Goal: Task Accomplishment & Management: Manage account settings

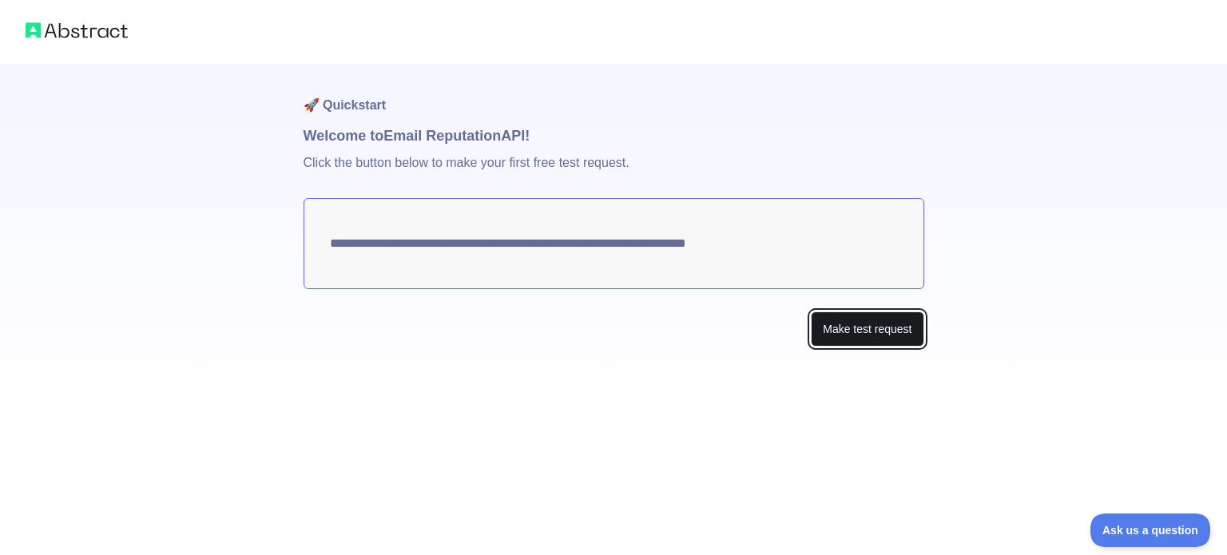
click at [882, 322] on button "Make test request" at bounding box center [867, 330] width 113 height 36
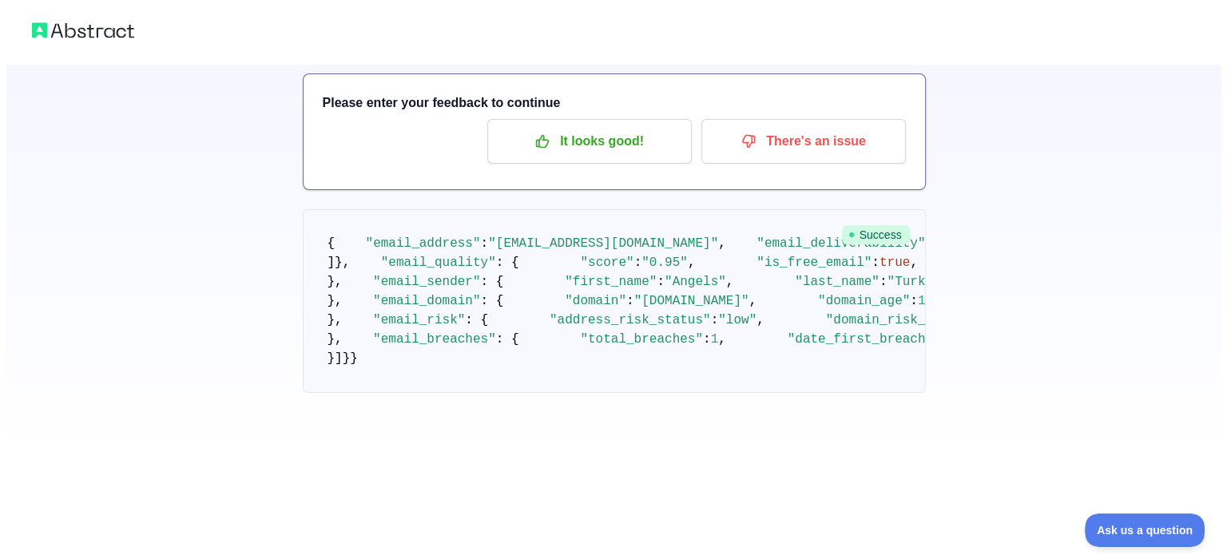
scroll to position [86, 0]
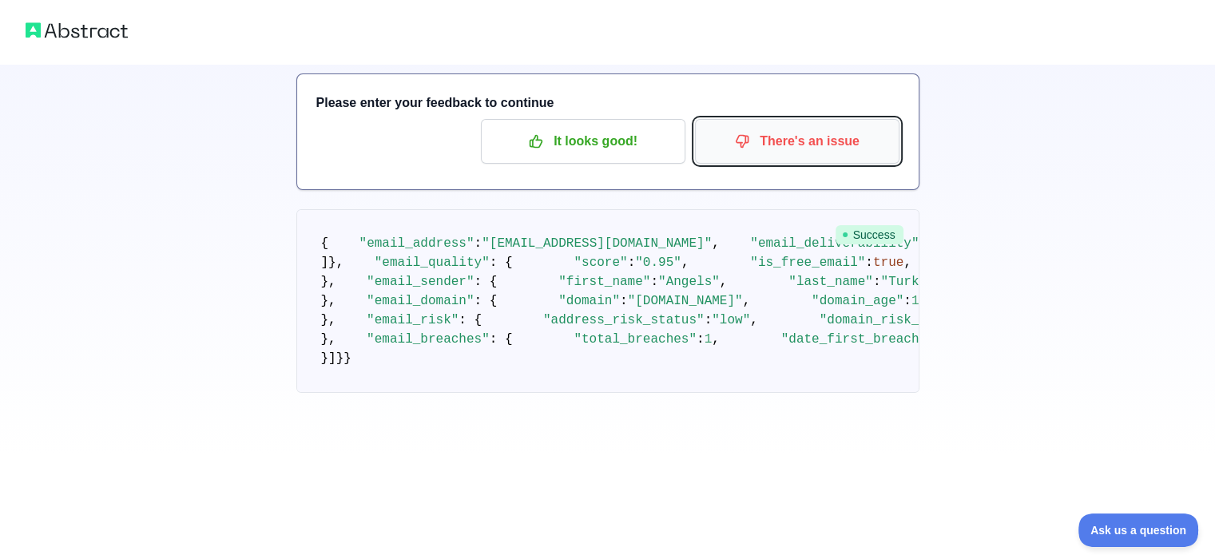
click at [851, 137] on p "There's an issue" at bounding box center [797, 141] width 181 height 27
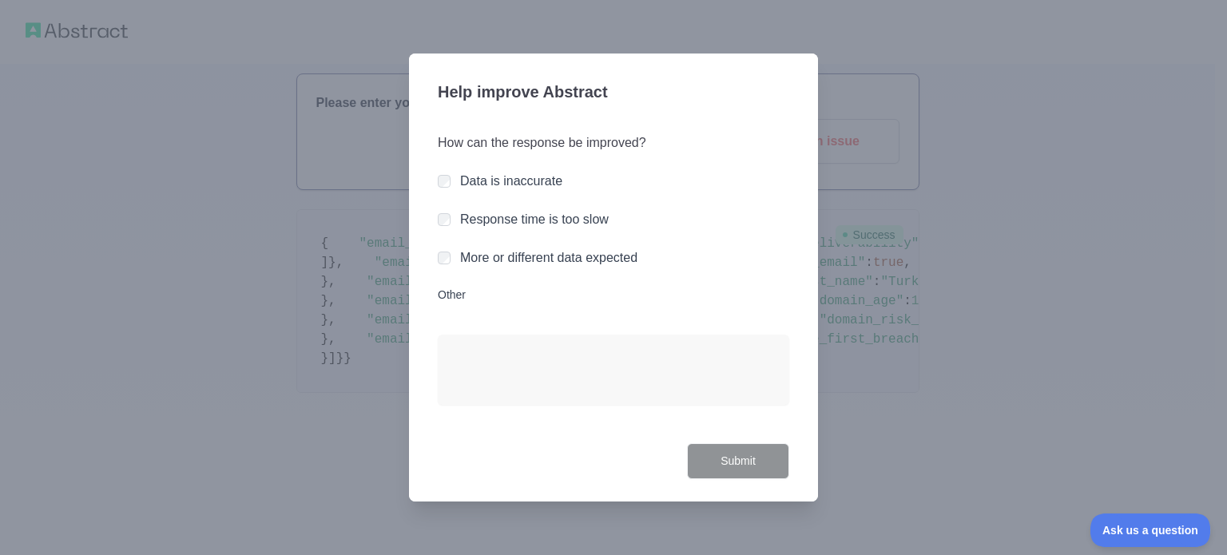
click at [491, 260] on label "More or different data expected" at bounding box center [548, 258] width 177 height 14
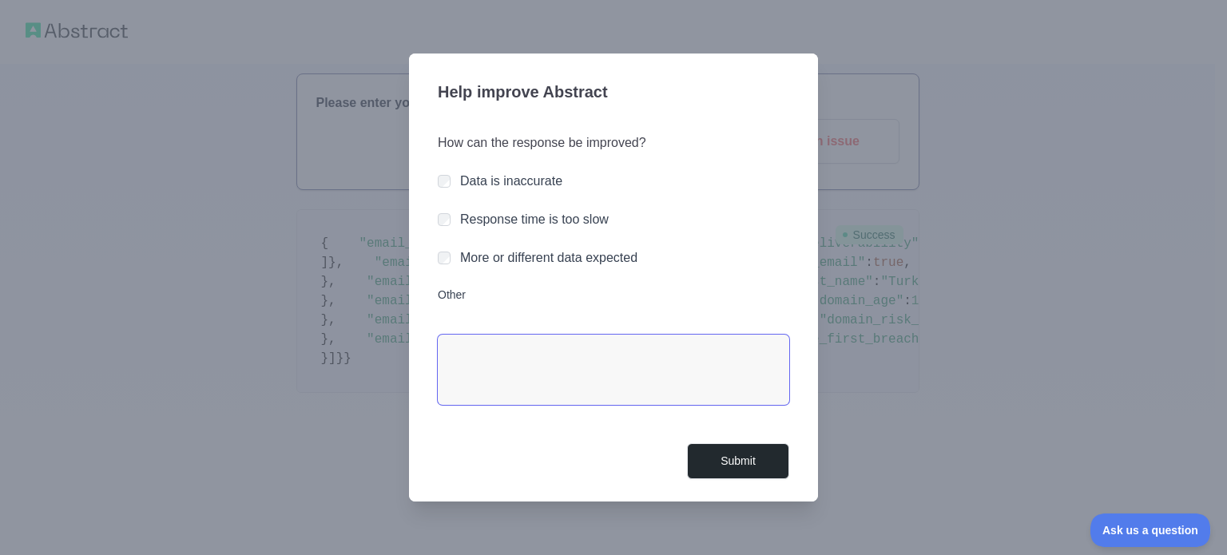
click at [578, 354] on textarea "Other" at bounding box center [614, 370] width 352 height 70
click at [751, 348] on textarea "**********" at bounding box center [614, 370] width 352 height 70
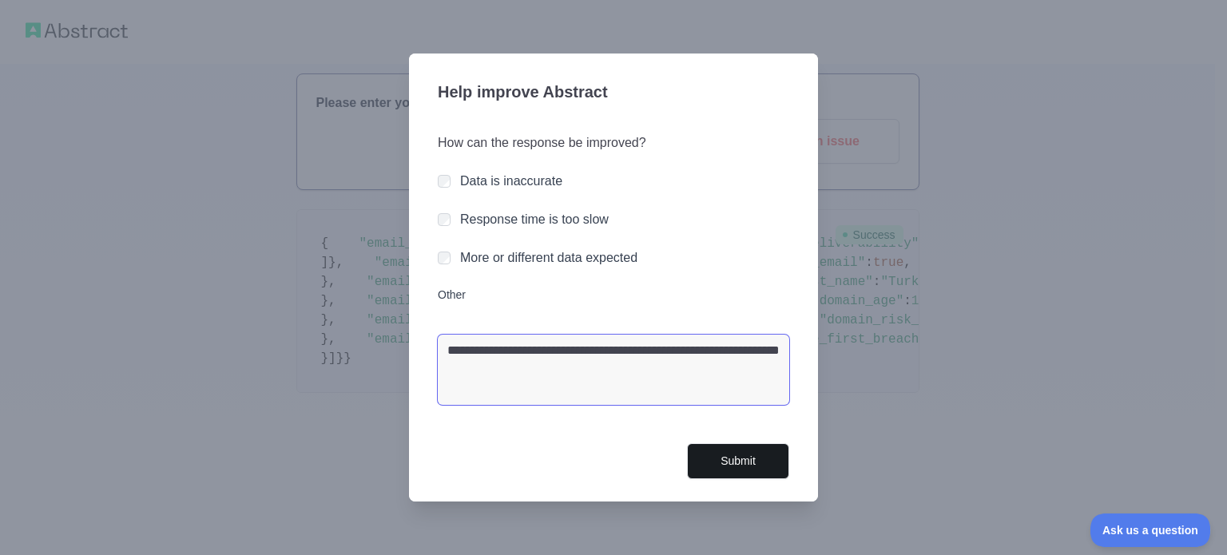
type textarea "**********"
click at [734, 456] on button "Submit" at bounding box center [738, 461] width 102 height 36
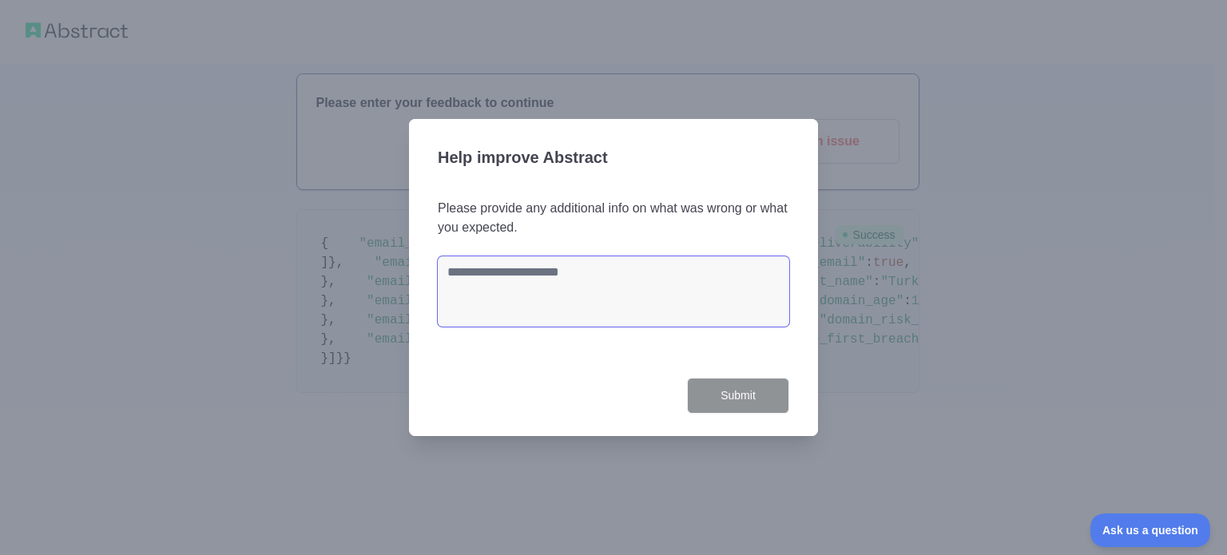
click at [572, 288] on textarea at bounding box center [614, 291] width 352 height 70
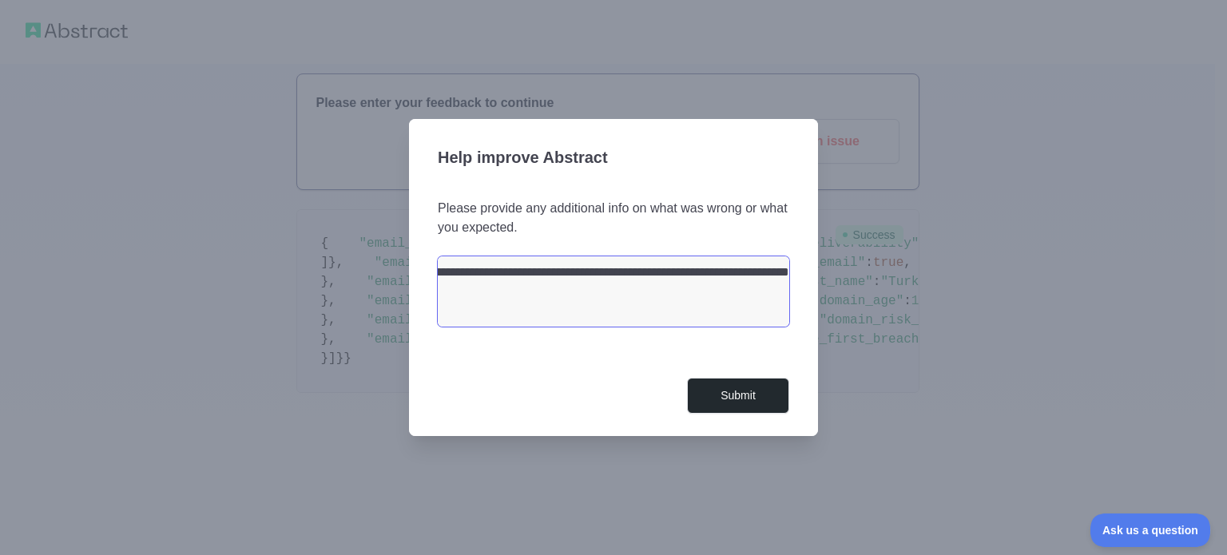
scroll to position [0, 10]
type textarea "**********"
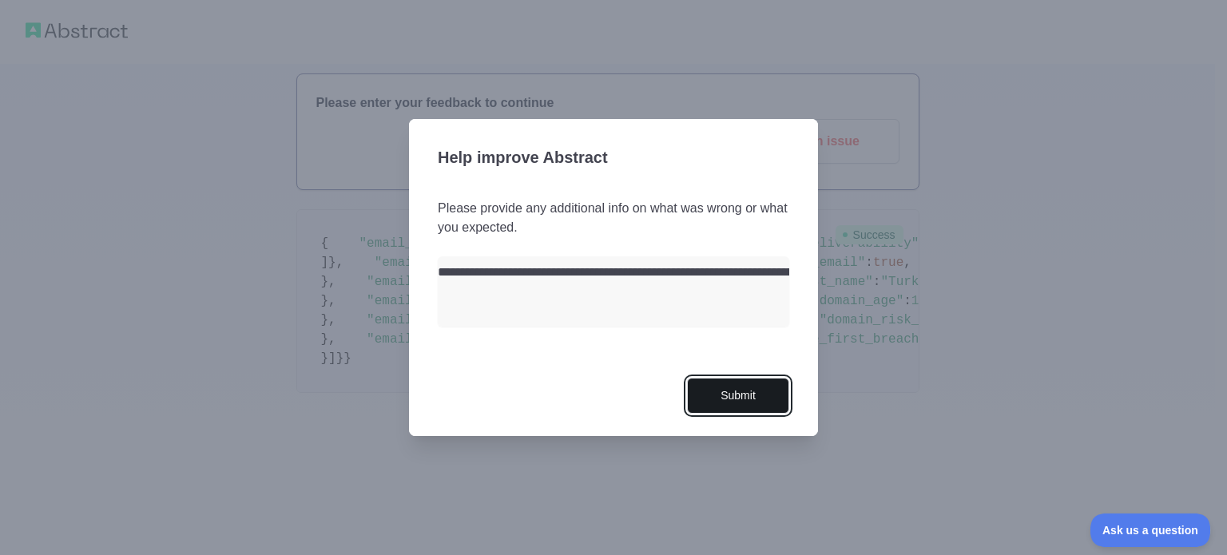
click at [725, 392] on button "Submit" at bounding box center [738, 396] width 102 height 36
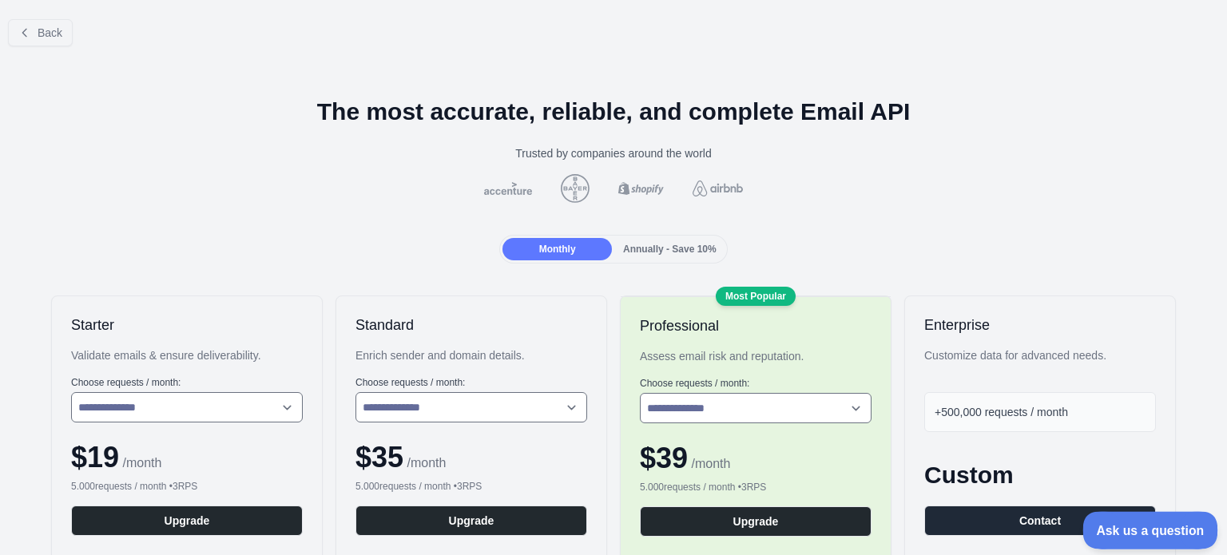
click at [1128, 529] on span "Ask us a question" at bounding box center [1142, 527] width 120 height 11
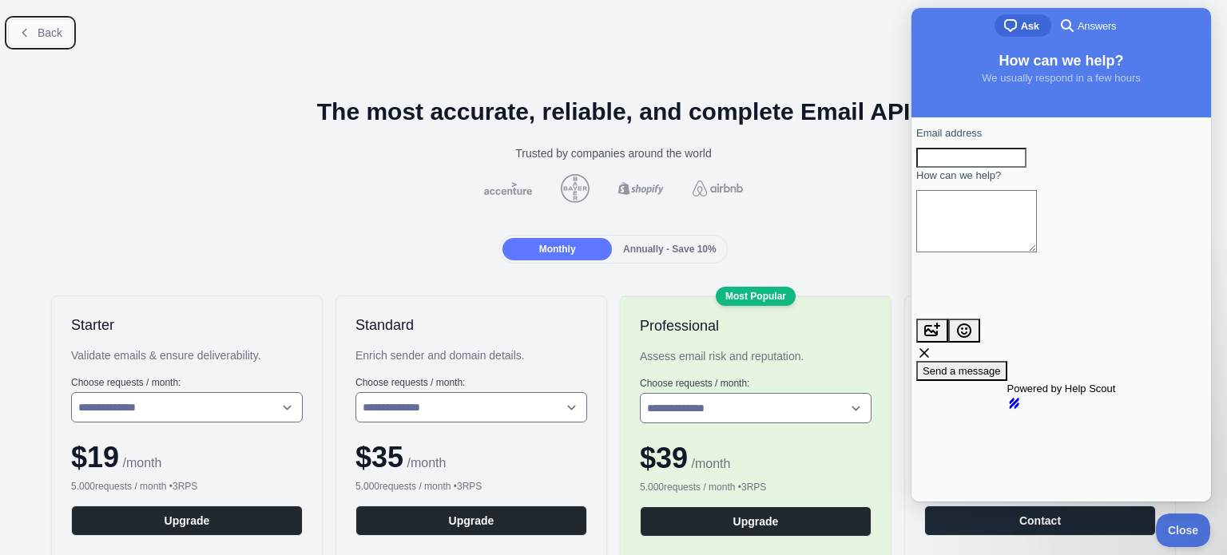
click at [33, 27] on button "Back" at bounding box center [40, 32] width 65 height 27
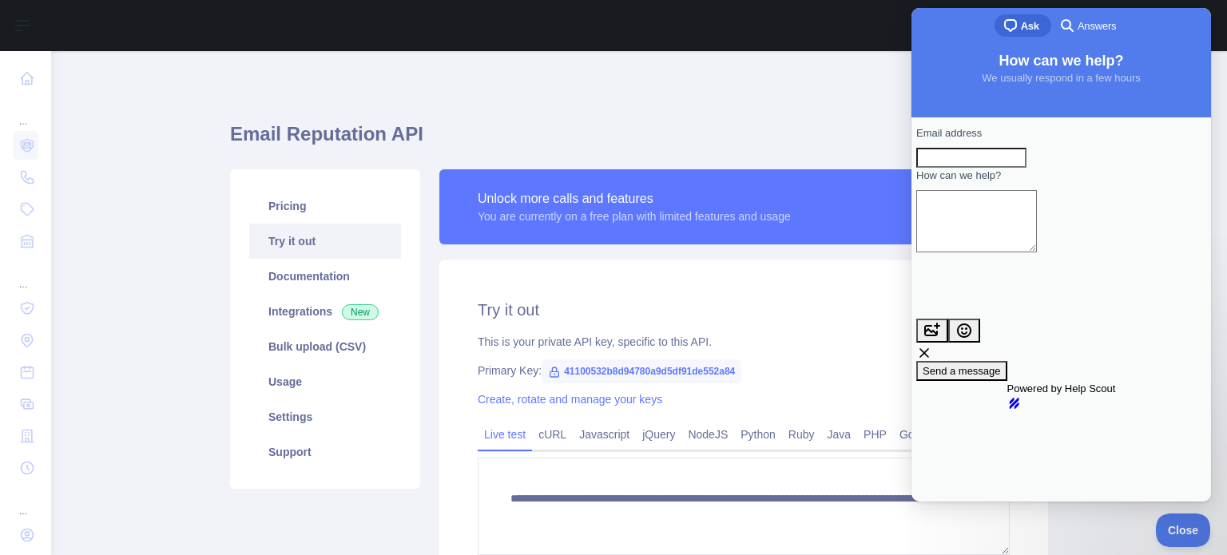
click at [505, 123] on h1 "Email Reputation API" at bounding box center [639, 140] width 818 height 38
click at [268, 197] on link "Pricing" at bounding box center [325, 206] width 152 height 35
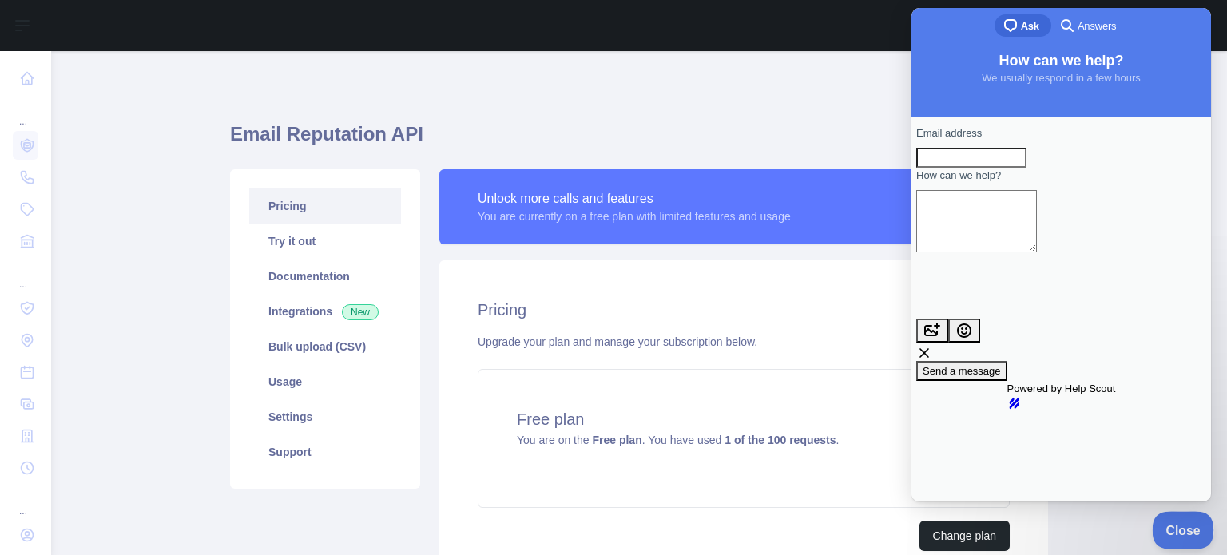
click at [1179, 542] on button "Close" at bounding box center [1179, 528] width 54 height 34
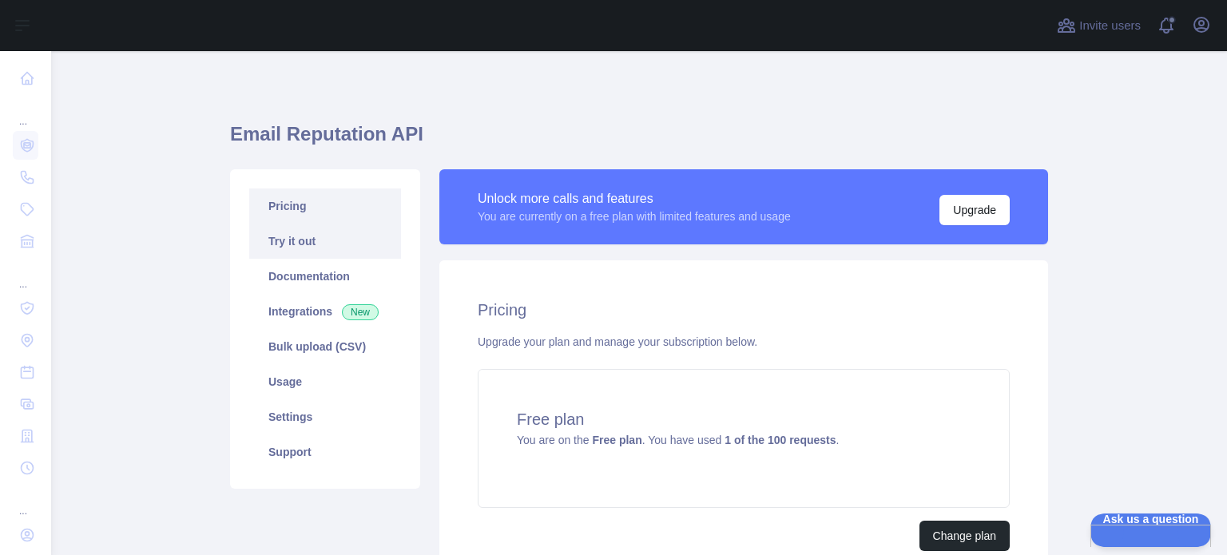
click at [300, 248] on link "Try it out" at bounding box center [325, 241] width 152 height 35
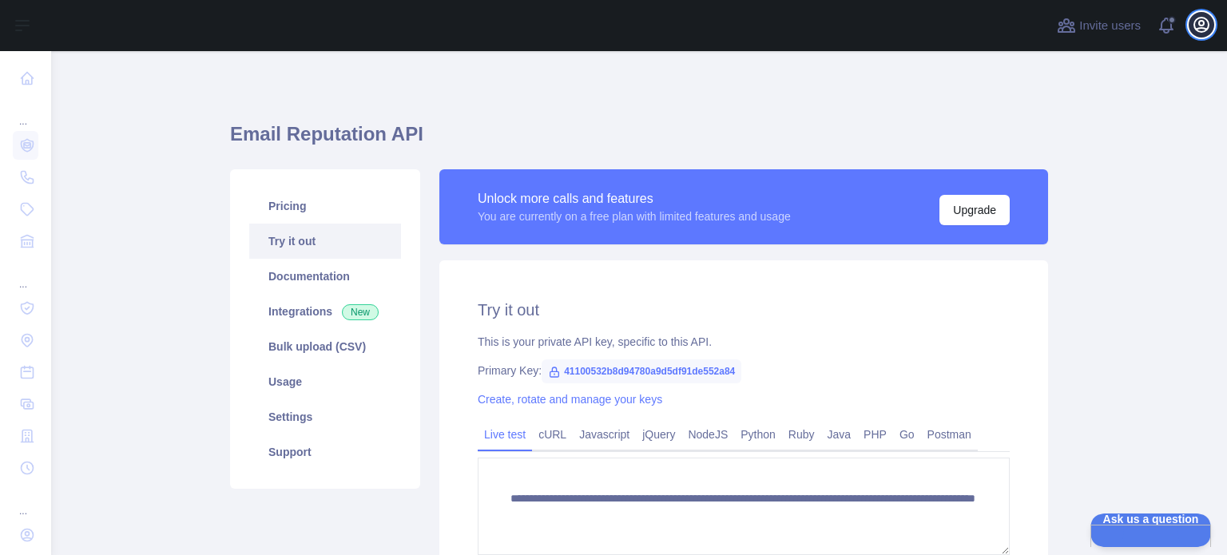
click at [1205, 34] on icon "button" at bounding box center [1201, 24] width 19 height 19
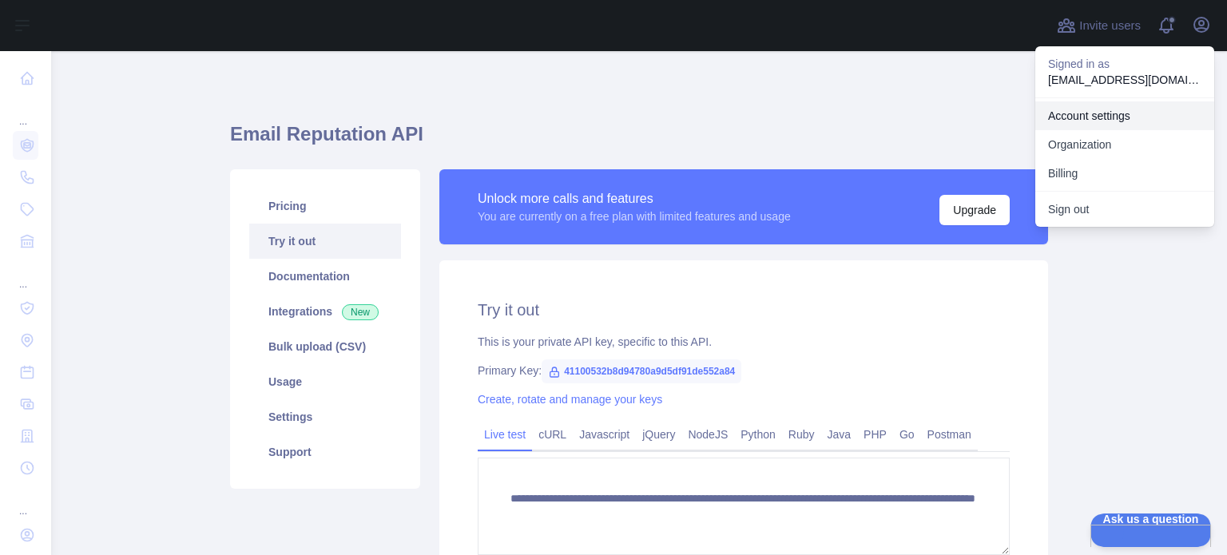
click at [1112, 124] on link "Account settings" at bounding box center [1124, 115] width 179 height 29
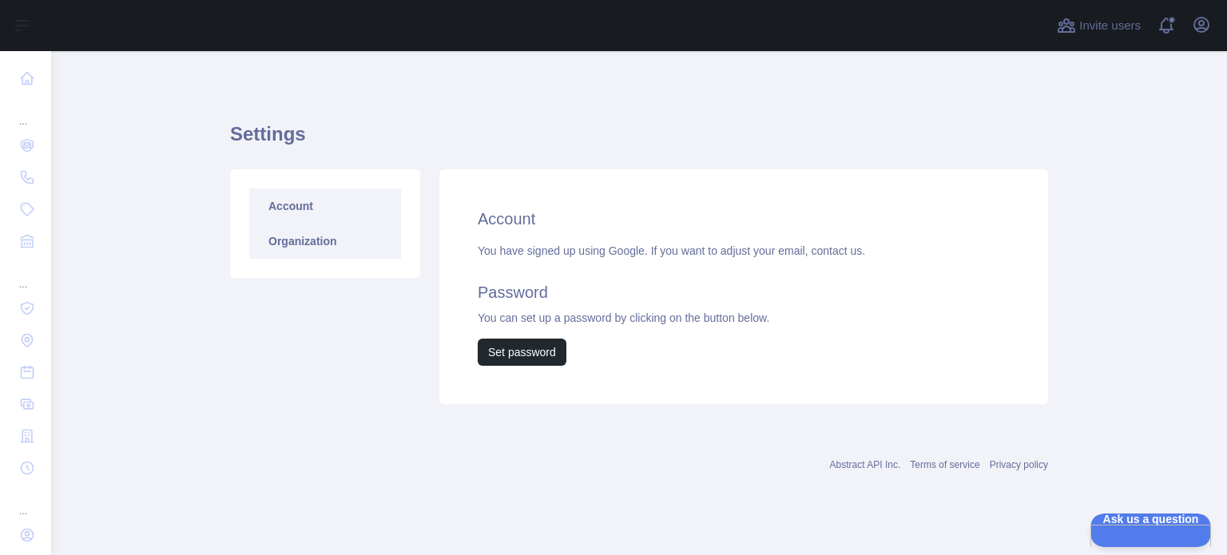
click at [320, 248] on link "Organization" at bounding box center [325, 241] width 152 height 35
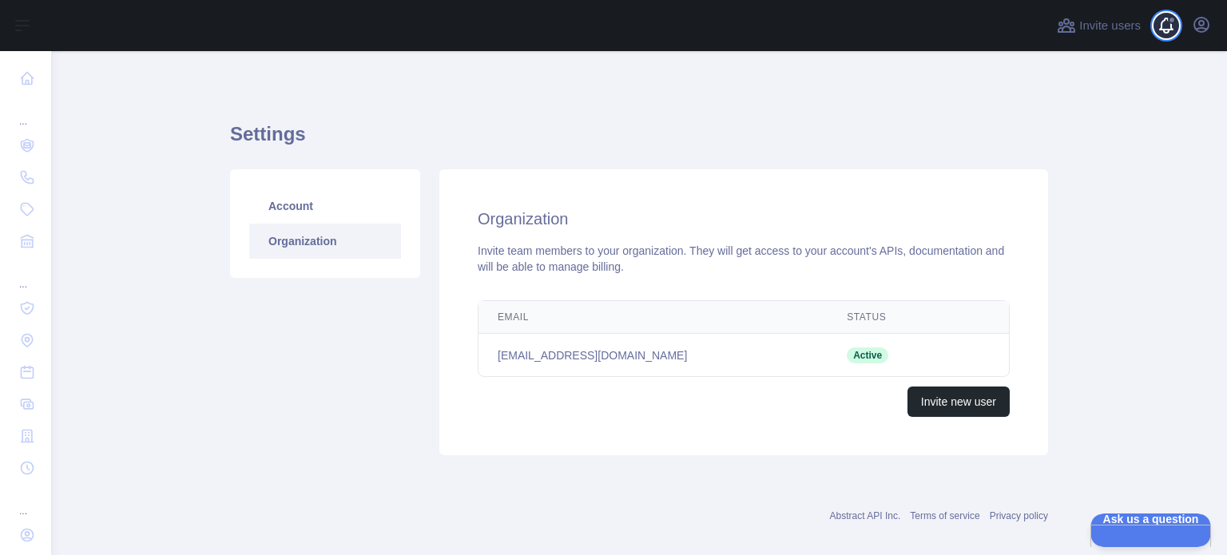
click at [1166, 25] on span at bounding box center [1173, 25] width 32 height 51
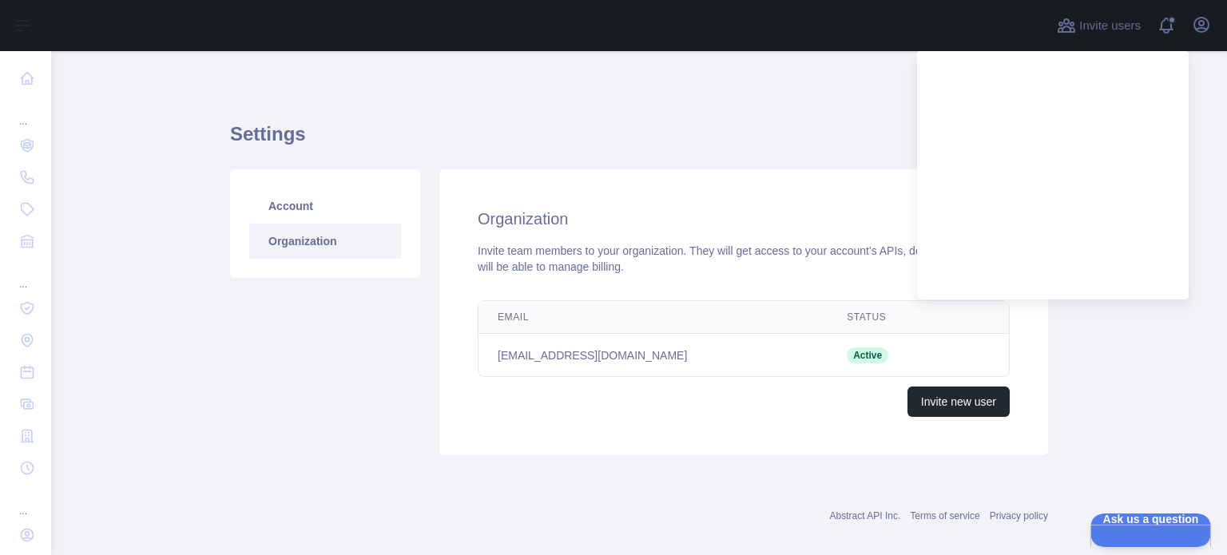
click at [1201, 39] on div "Invite users View notifications Open user menu" at bounding box center [1134, 25] width 161 height 51
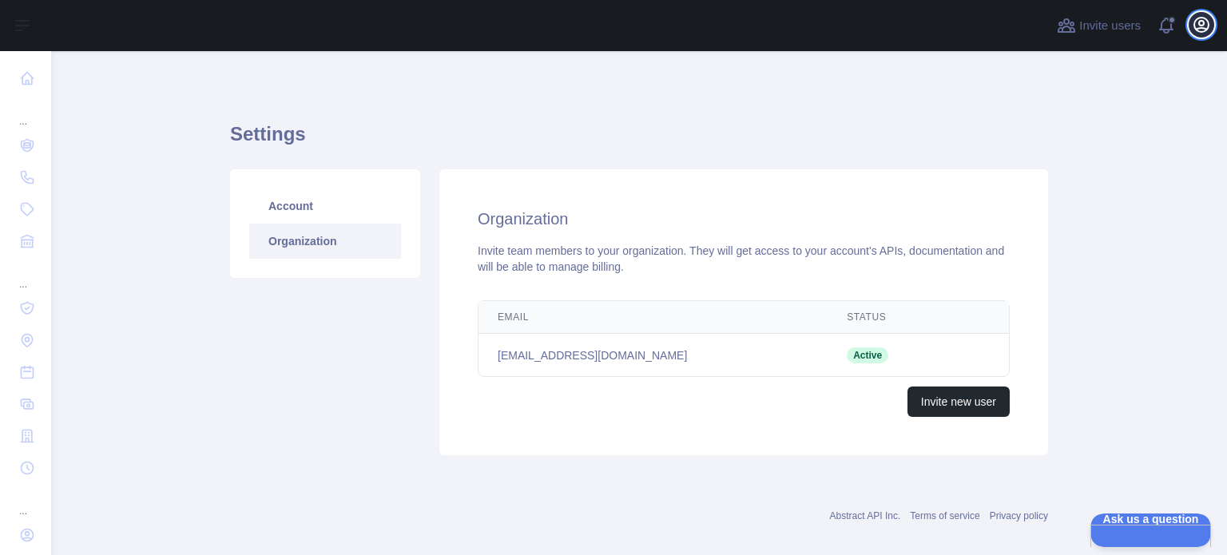
click at [1205, 28] on icon "button" at bounding box center [1201, 25] width 14 height 14
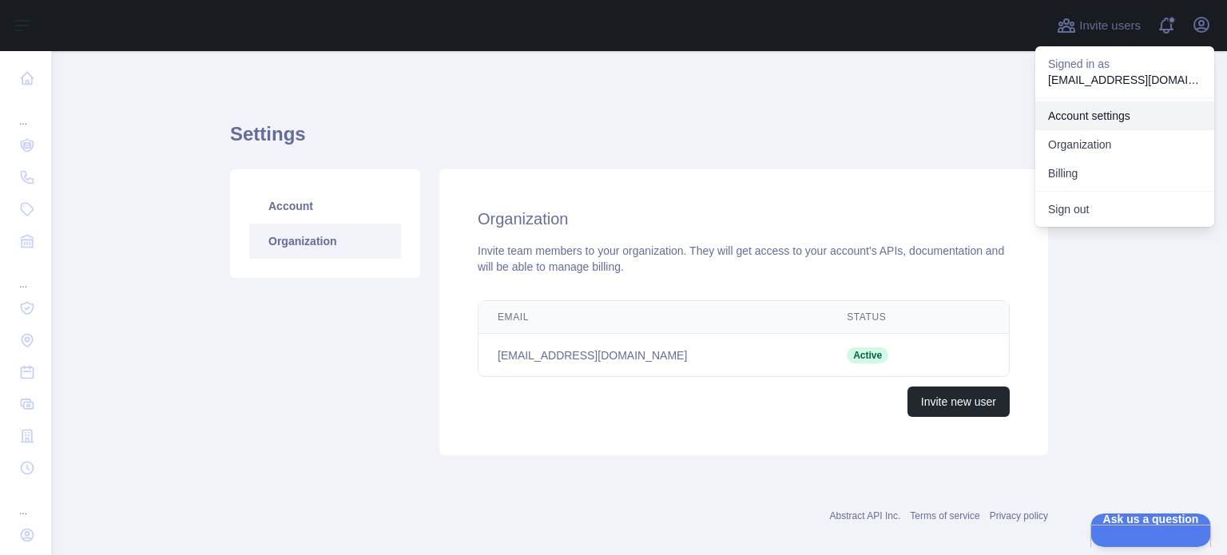
click at [1058, 117] on link "Account settings" at bounding box center [1124, 115] width 179 height 29
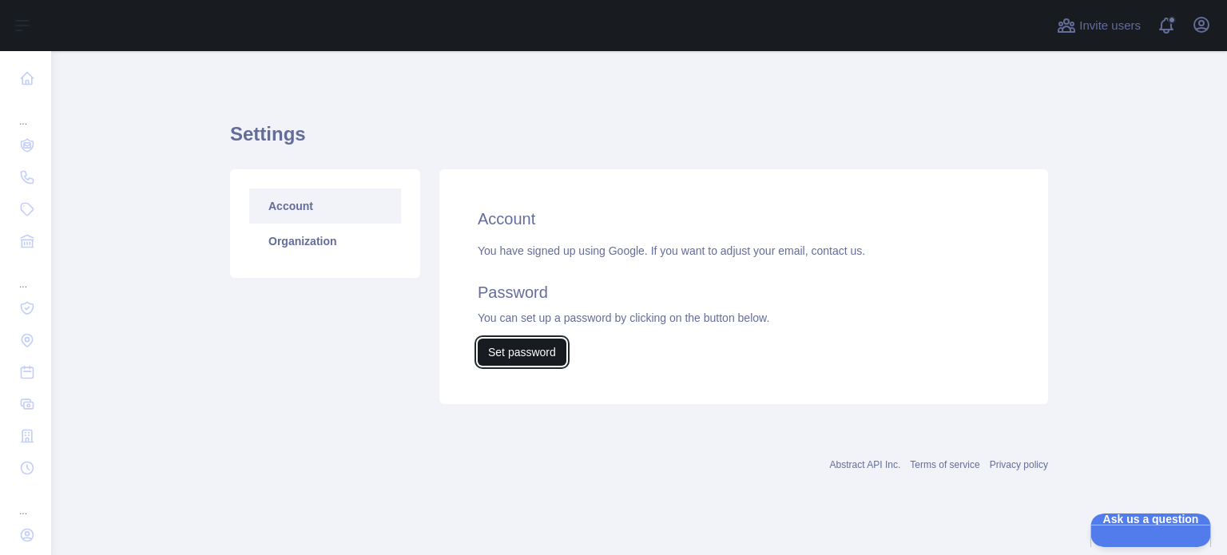
click at [532, 352] on button "Set password" at bounding box center [522, 352] width 89 height 27
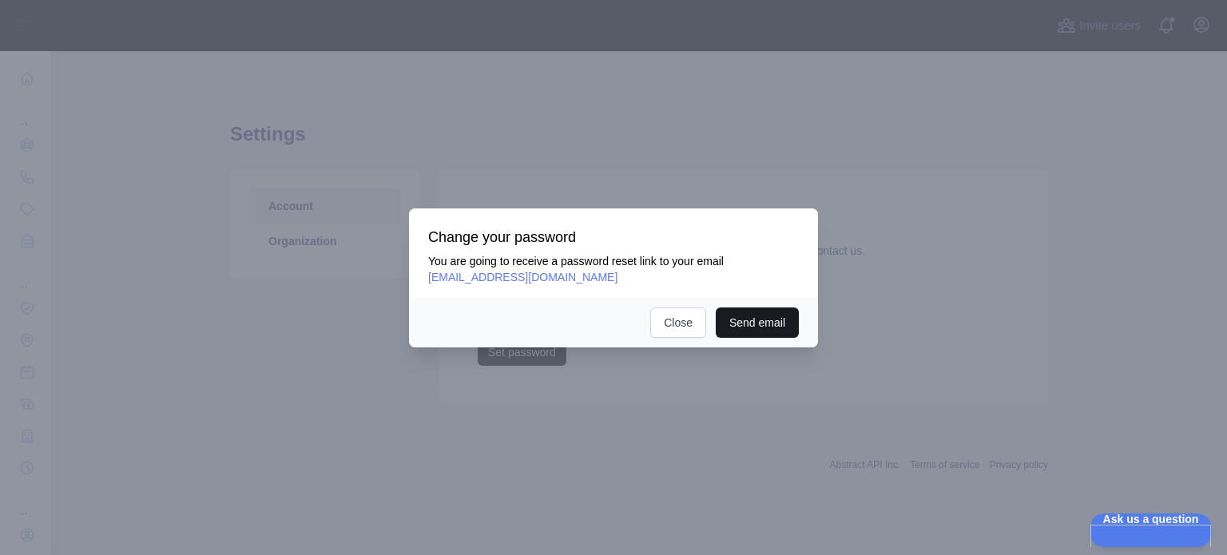
click at [741, 324] on button "Send email" at bounding box center [757, 323] width 83 height 30
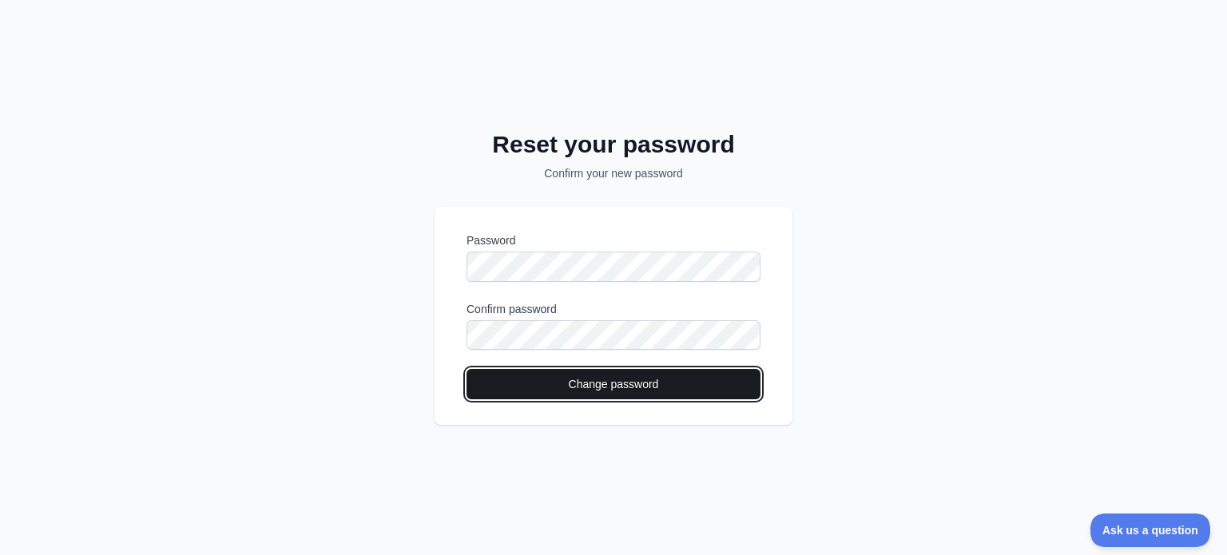
click at [605, 383] on button "Change password" at bounding box center [614, 384] width 294 height 30
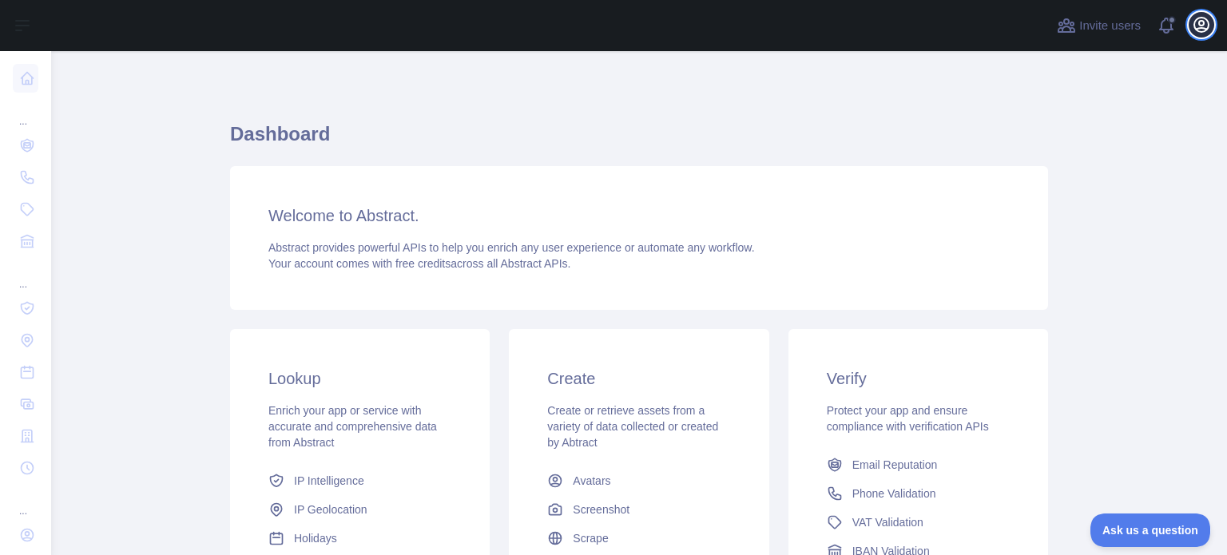
click at [1198, 30] on icon "button" at bounding box center [1201, 24] width 19 height 19
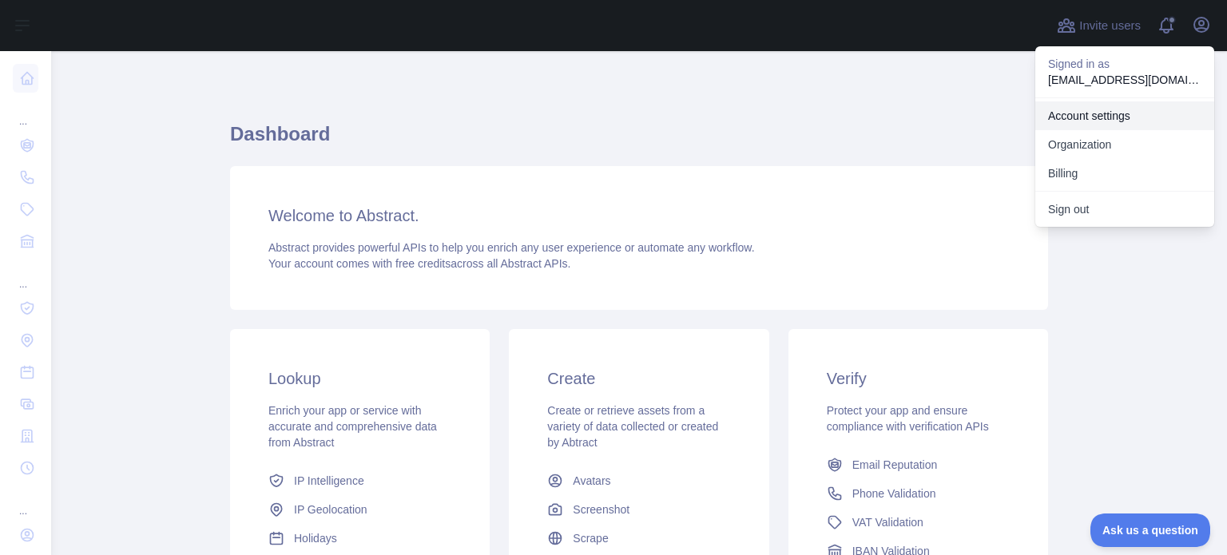
click at [1067, 113] on link "Account settings" at bounding box center [1124, 115] width 179 height 29
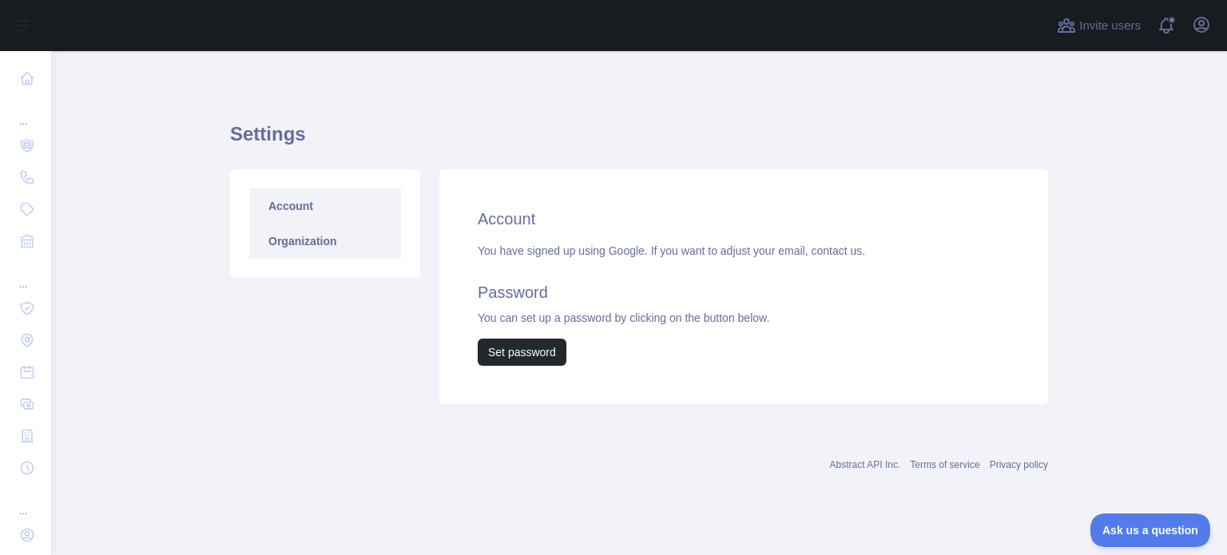
click at [326, 240] on link "Organization" at bounding box center [325, 241] width 152 height 35
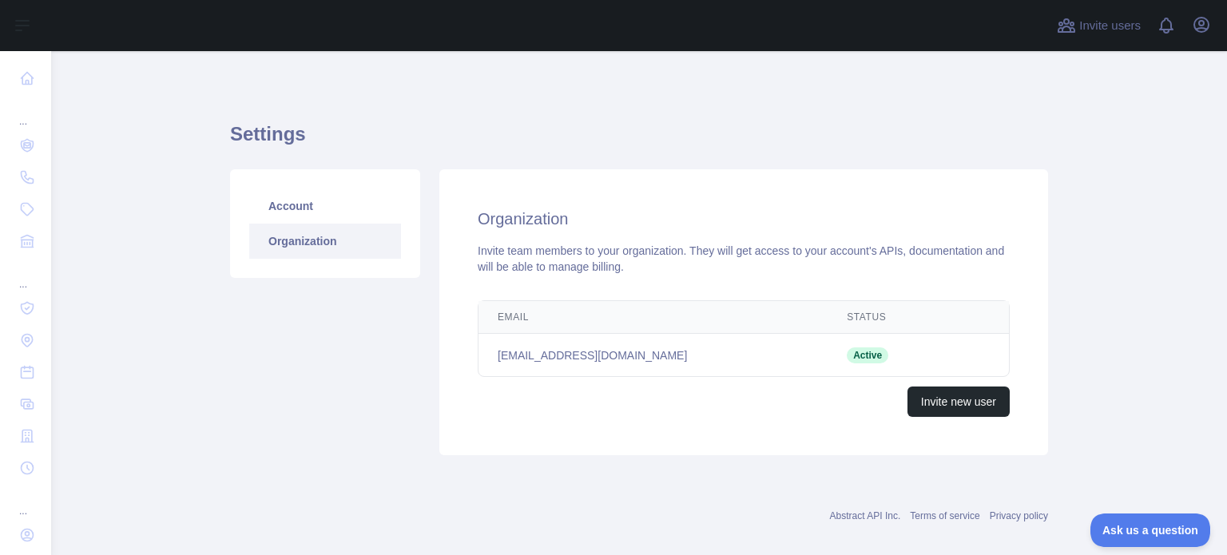
drag, startPoint x: 1134, startPoint y: 38, endPoint x: 1147, endPoint y: 31, distance: 14.3
click at [1134, 38] on div "Invite users View notifications Open user menu" at bounding box center [1134, 25] width 161 height 51
click at [1226, 31] on div "Invite users View notifications Open user menu" at bounding box center [639, 25] width 1176 height 51
click at [1195, 27] on icon "button" at bounding box center [1201, 25] width 14 height 14
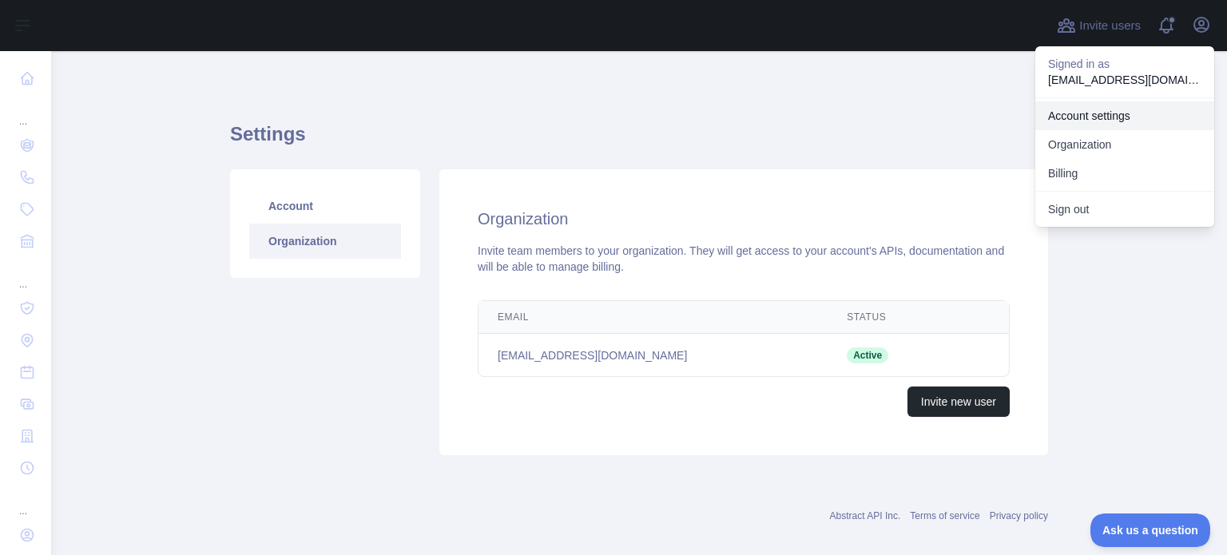
click at [1096, 111] on link "Account settings" at bounding box center [1124, 115] width 179 height 29
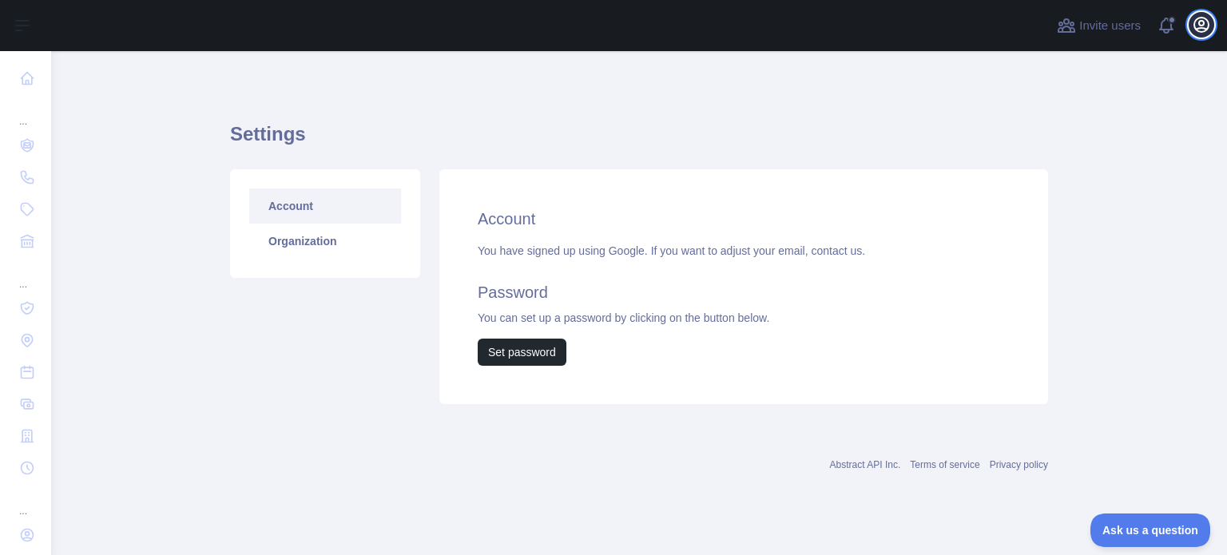
click at [1205, 22] on icon "button" at bounding box center [1201, 24] width 19 height 19
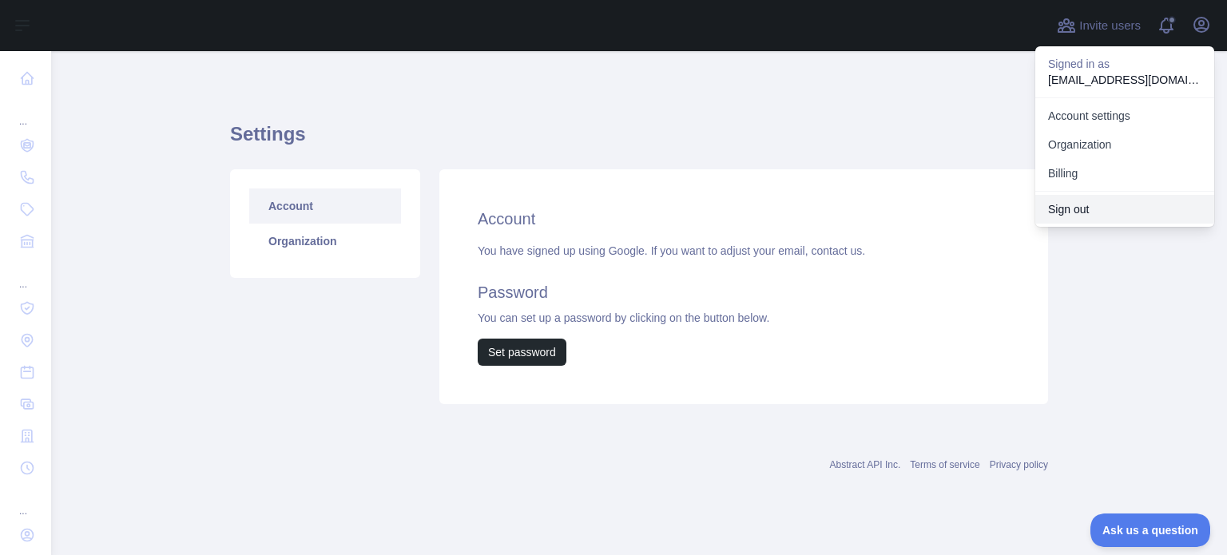
click at [1093, 216] on button "Sign out" at bounding box center [1124, 209] width 179 height 29
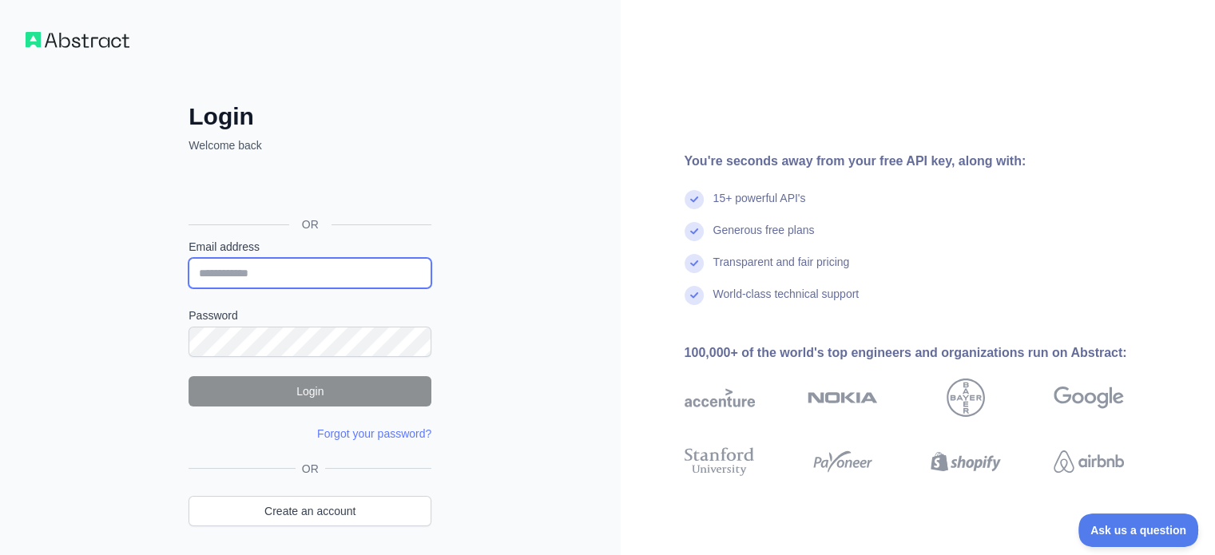
click at [306, 277] on input "Email address" at bounding box center [310, 273] width 243 height 30
type input "**********"
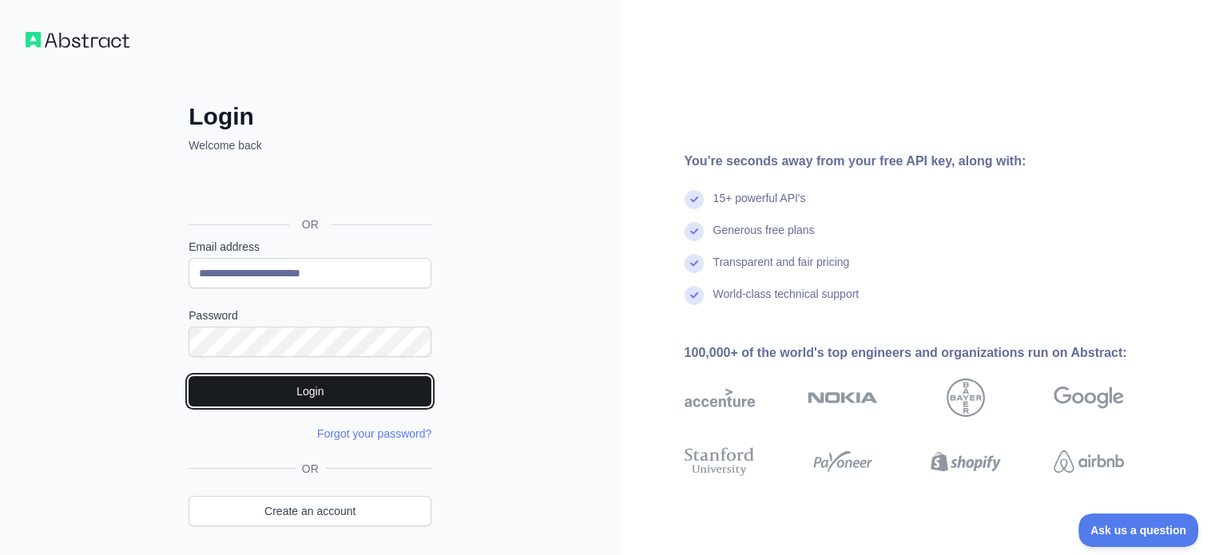
click at [352, 389] on button "Login" at bounding box center [310, 391] width 243 height 30
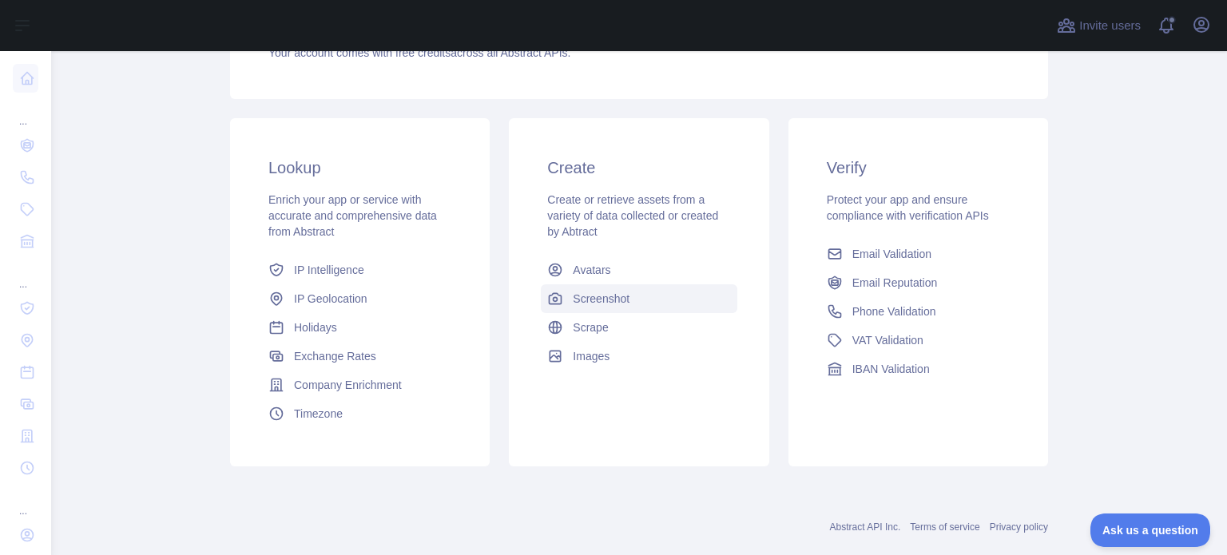
scroll to position [240, 0]
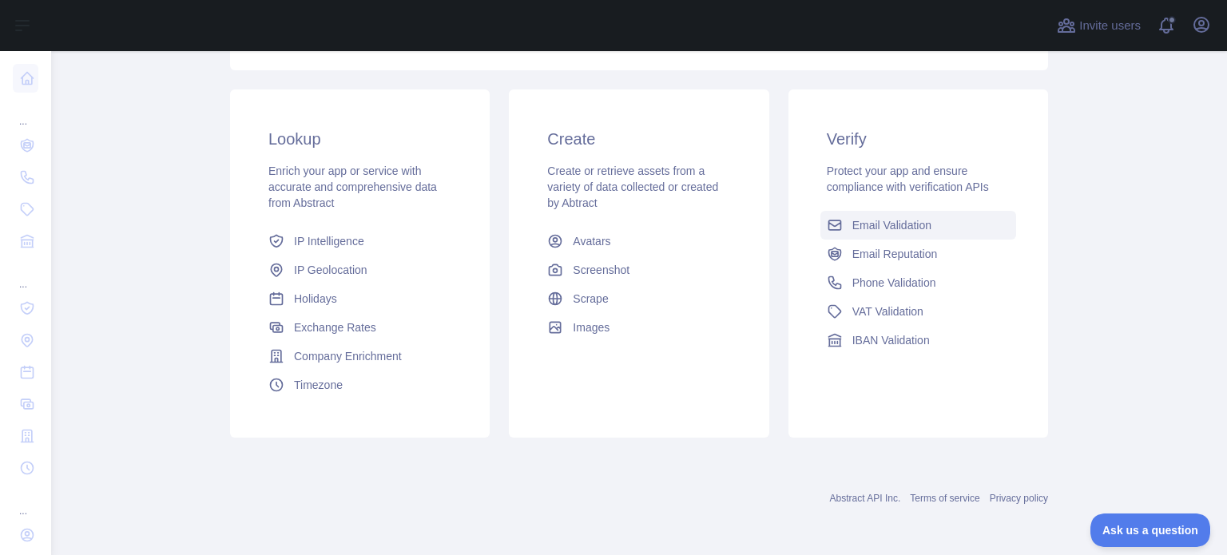
click at [899, 219] on span "Email Validation" at bounding box center [891, 225] width 79 height 16
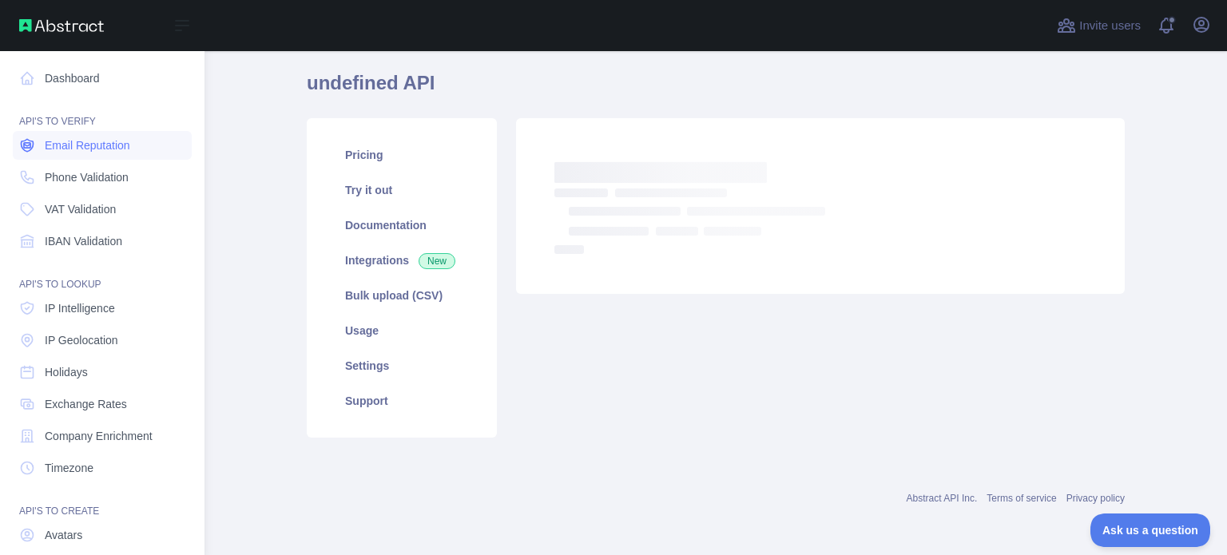
click at [109, 146] on span "Email Reputation" at bounding box center [87, 145] width 85 height 16
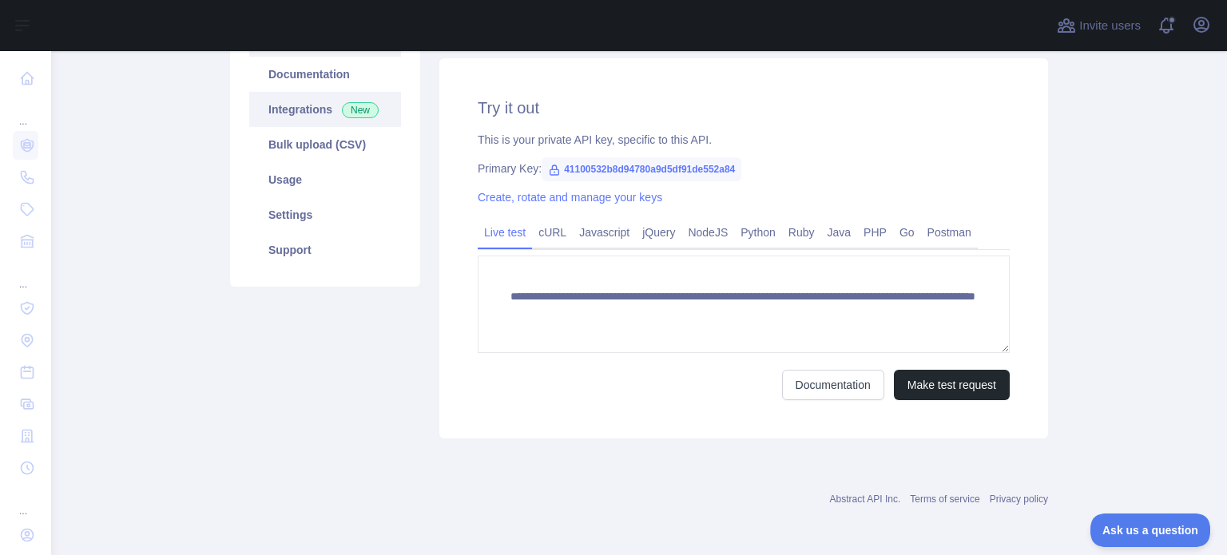
click at [272, 105] on link "Integrations New" at bounding box center [325, 109] width 152 height 35
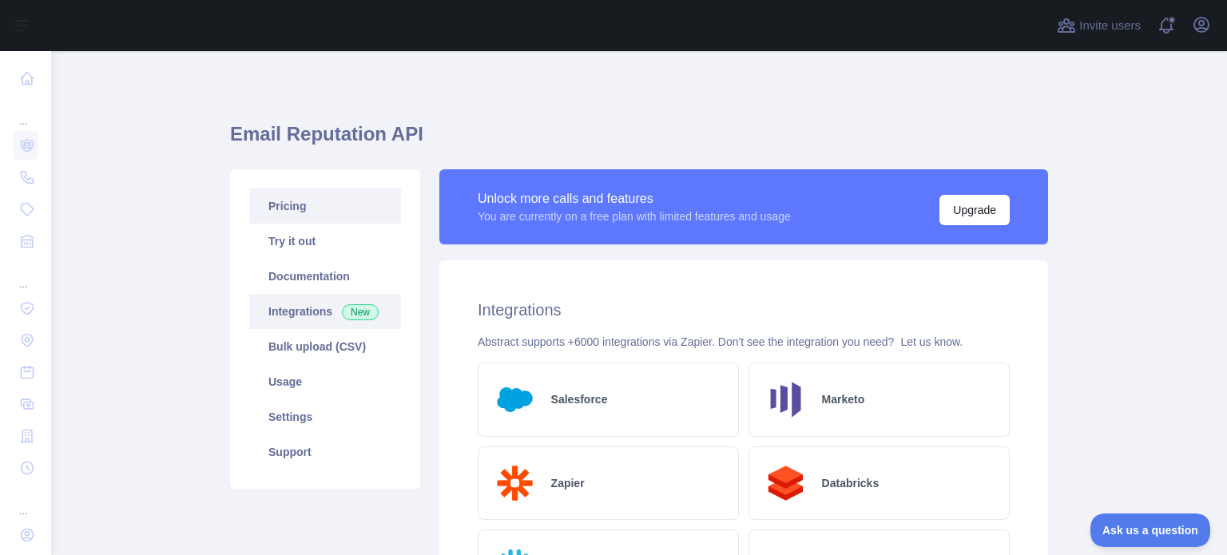
click at [257, 194] on link "Pricing" at bounding box center [325, 206] width 152 height 35
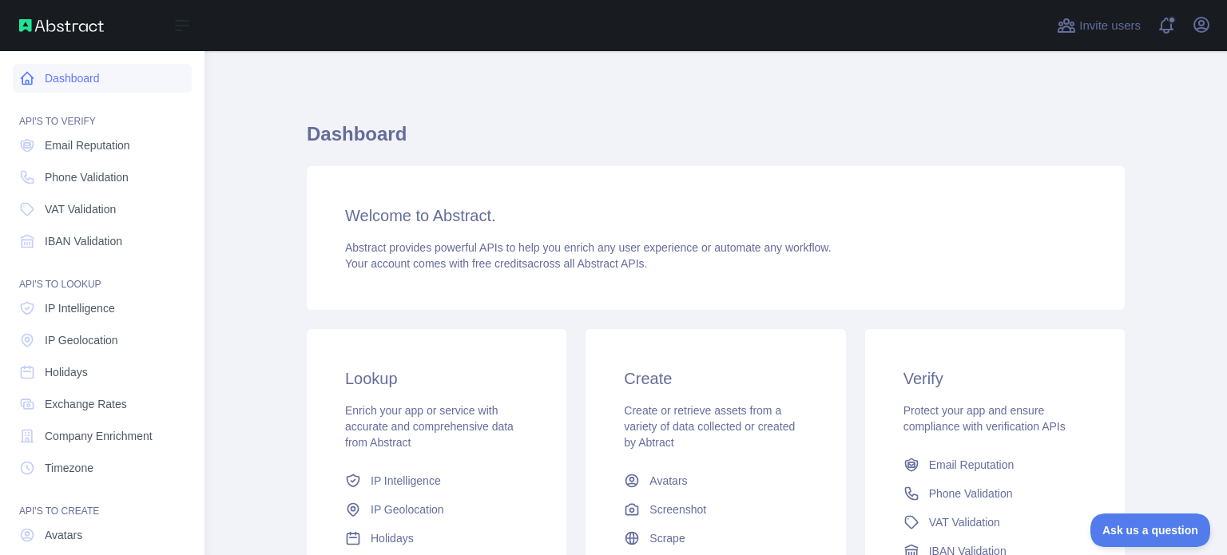
click at [72, 74] on link "Dashboard" at bounding box center [102, 78] width 179 height 29
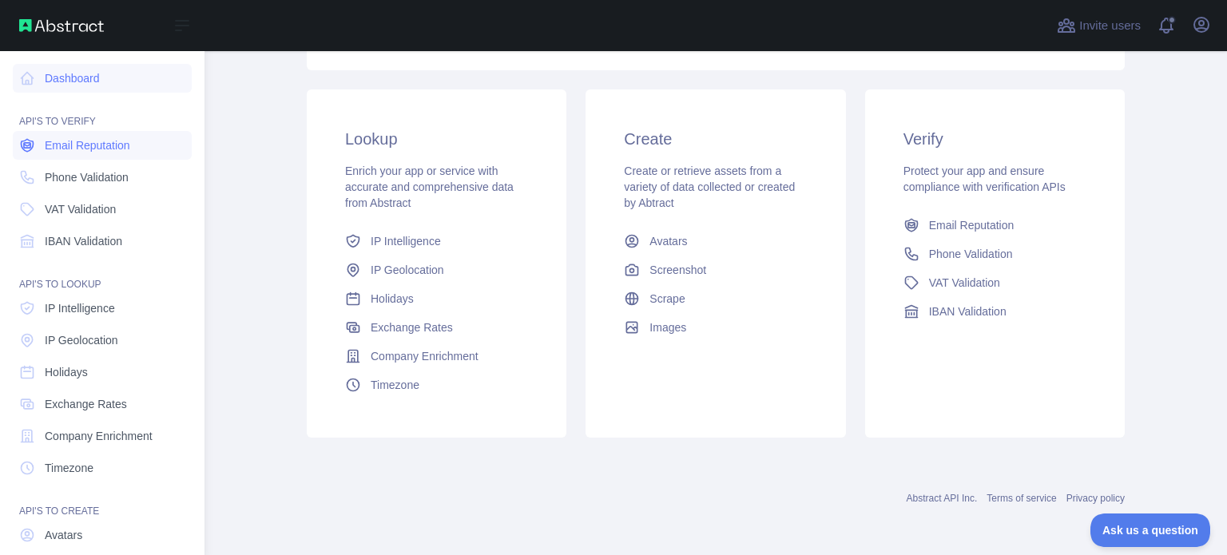
click at [85, 142] on span "Email Reputation" at bounding box center [87, 145] width 85 height 16
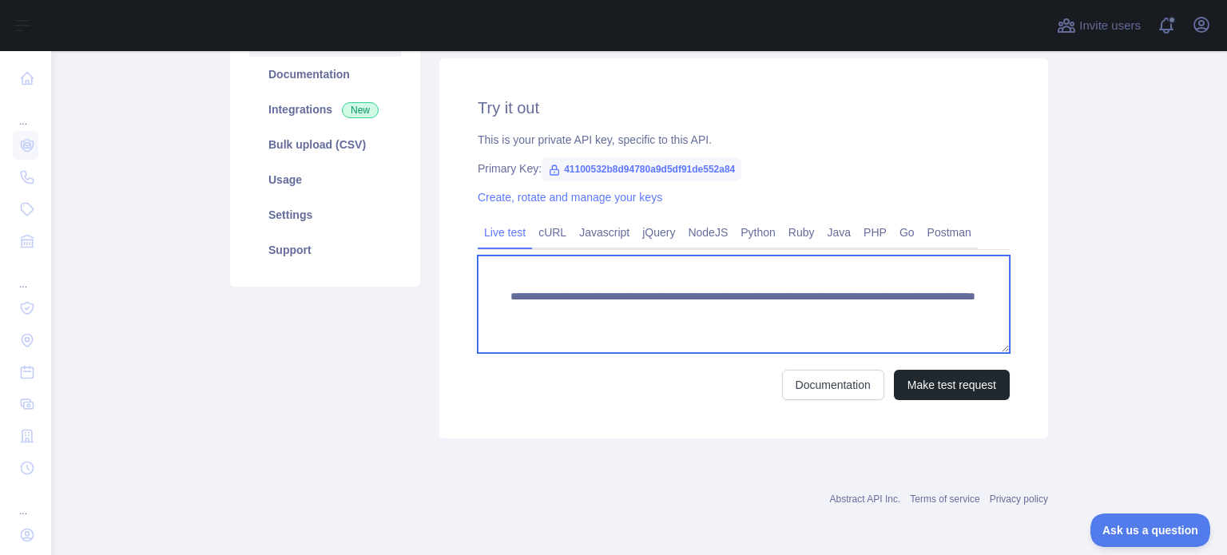
click at [872, 332] on textarea "**********" at bounding box center [744, 304] width 532 height 97
click at [930, 321] on textarea "**********" at bounding box center [744, 304] width 532 height 97
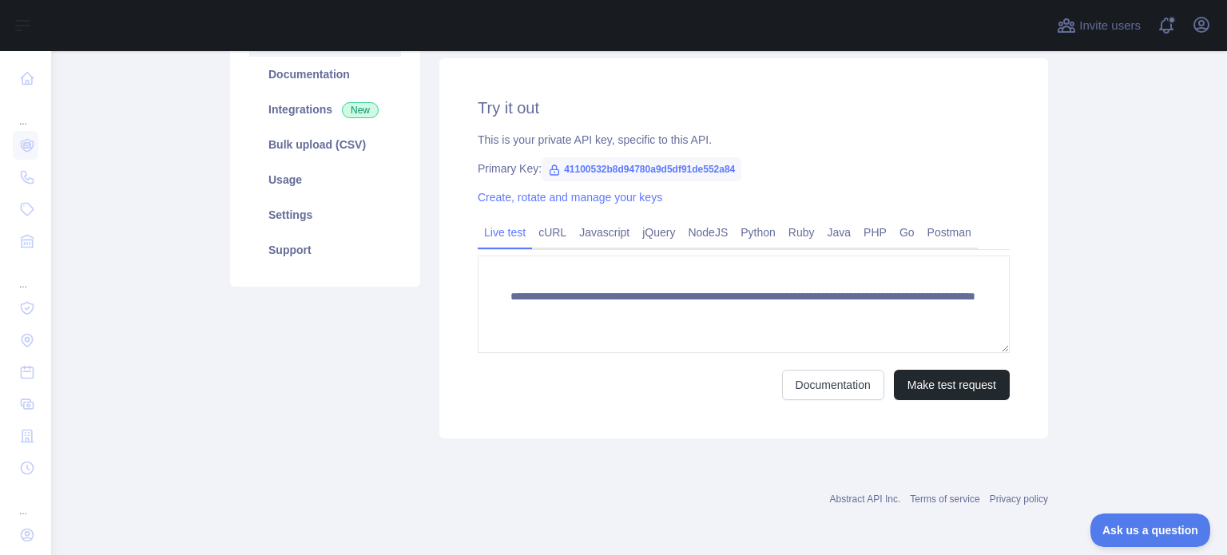
click at [591, 205] on div "Create, rotate and manage your keys" at bounding box center [744, 197] width 532 height 16
click at [598, 199] on link "Create, rotate and manage your keys" at bounding box center [570, 197] width 185 height 13
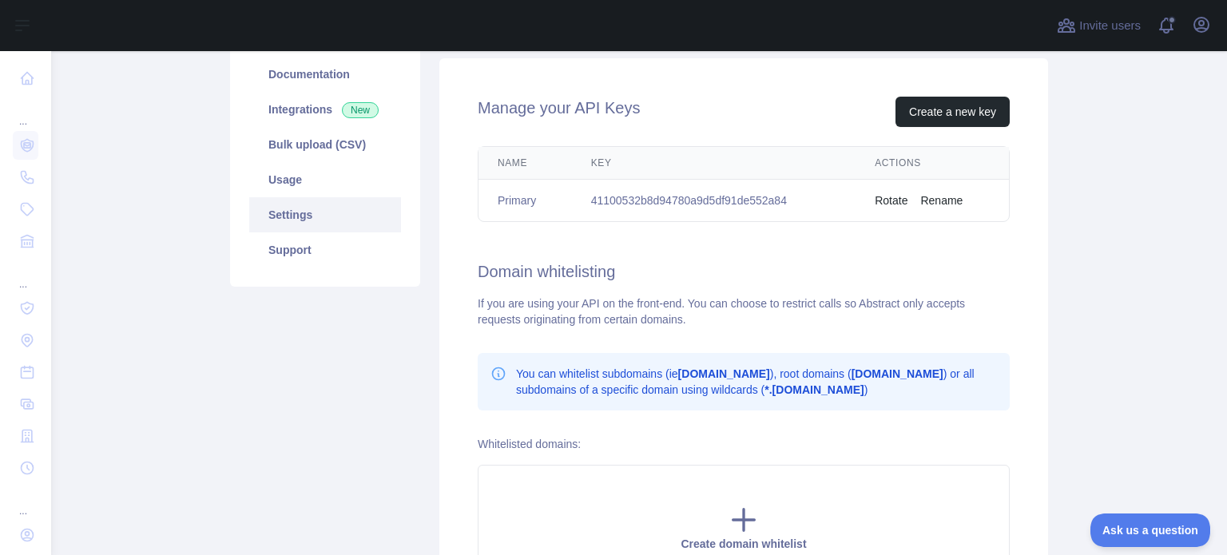
click at [680, 212] on td "41100532b8d94780a9d5df91de552a84" at bounding box center [714, 201] width 284 height 42
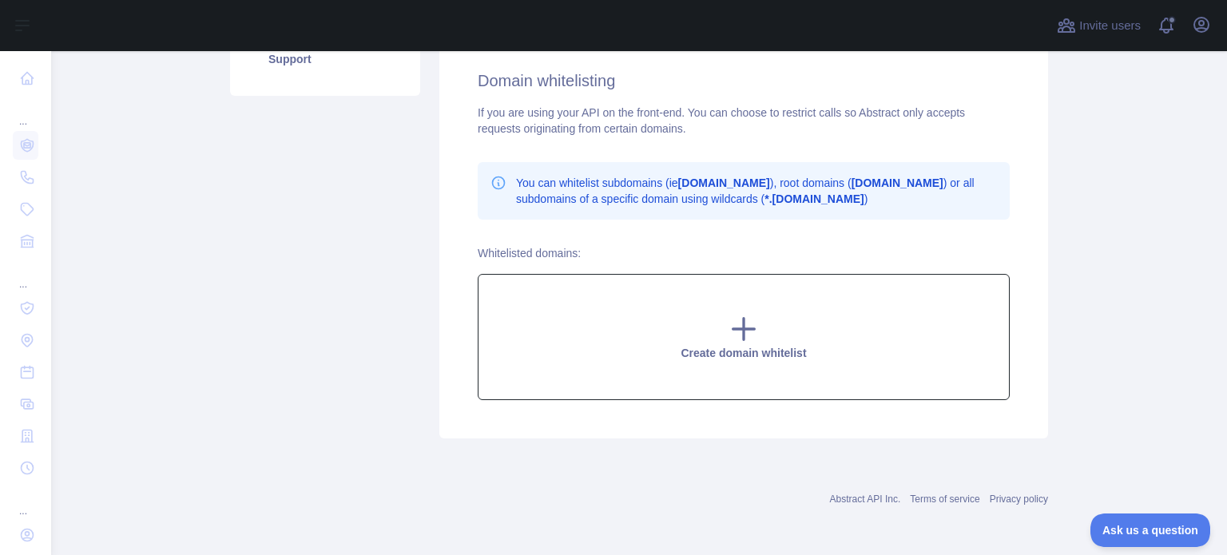
scroll to position [233, 0]
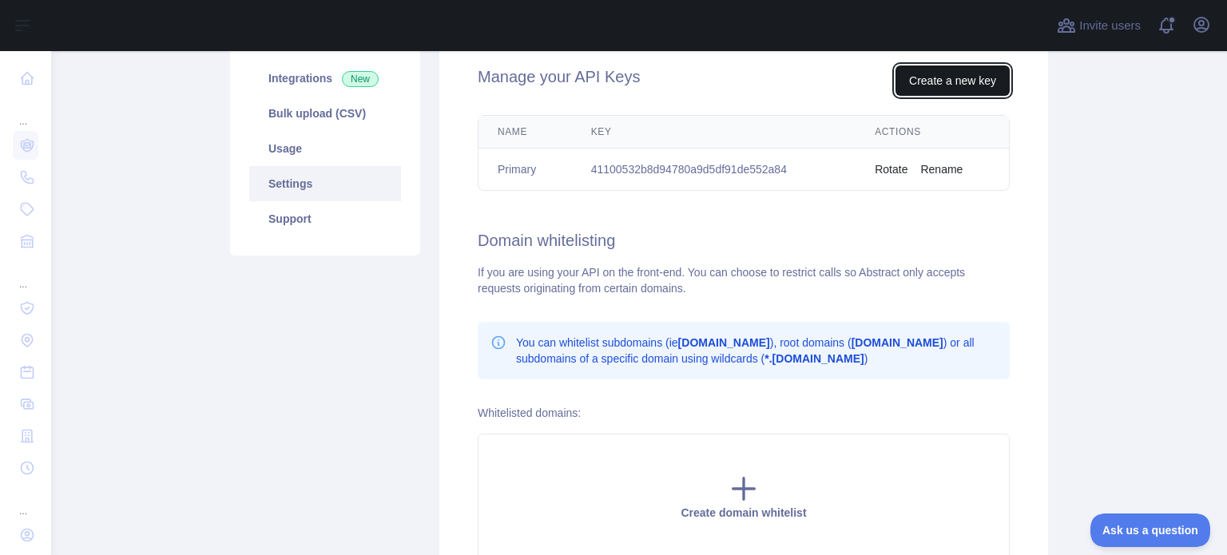
click at [955, 79] on button "Create a new key" at bounding box center [953, 81] width 114 height 30
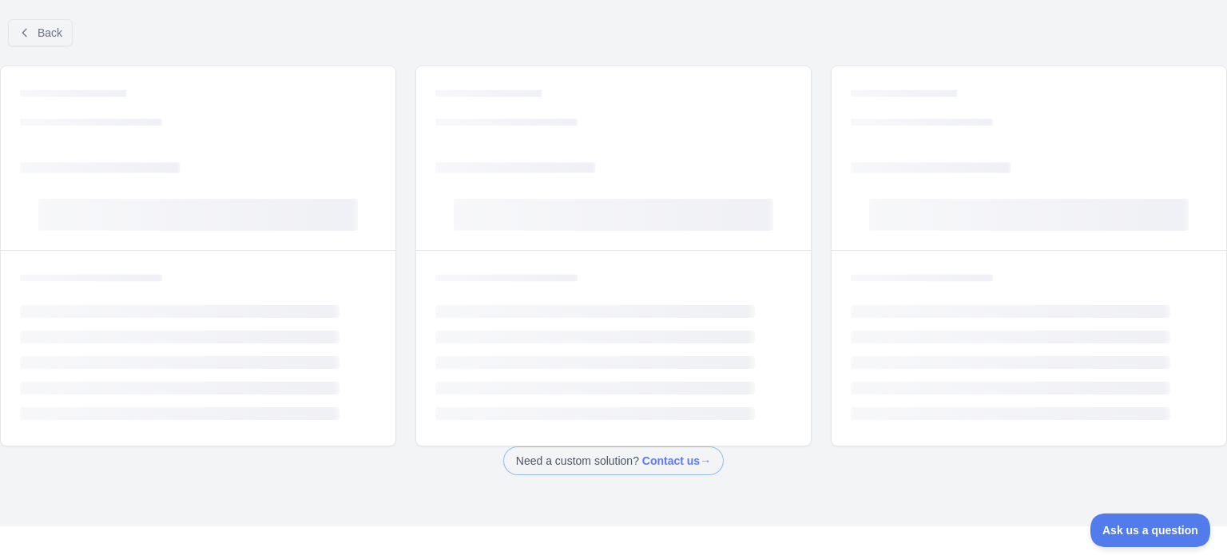
scroll to position [51, 0]
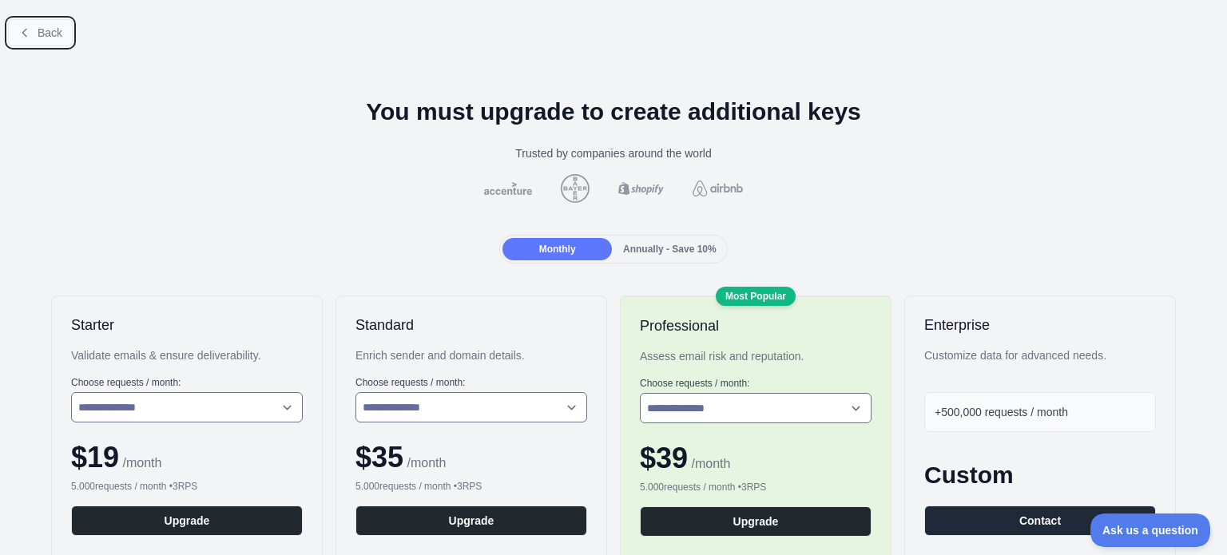
click at [30, 28] on icon at bounding box center [24, 32] width 13 height 13
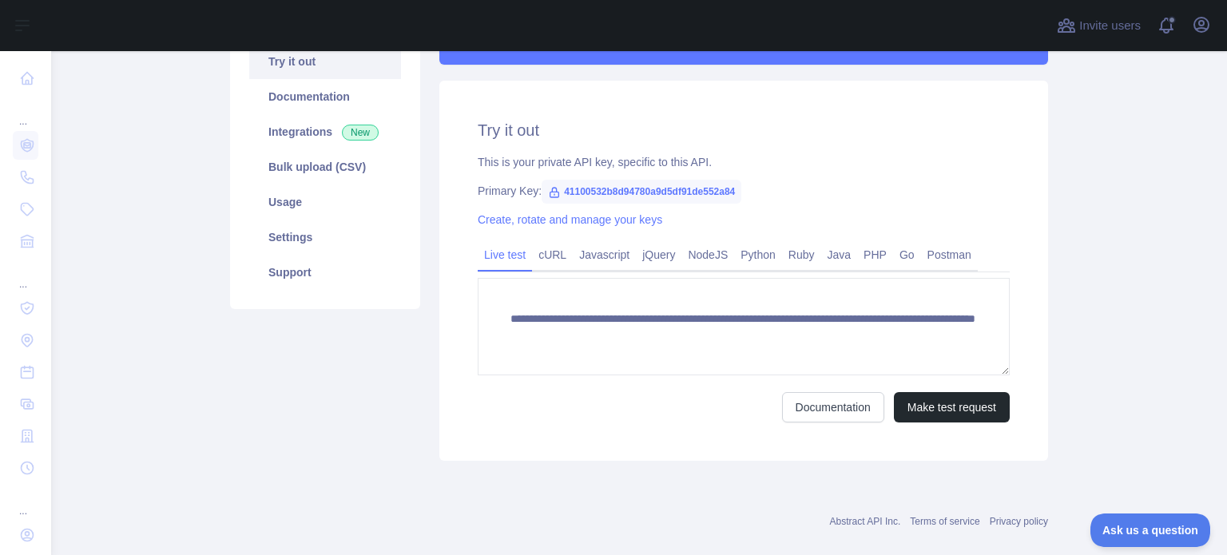
scroll to position [202, 0]
